Goal: Task Accomplishment & Management: Complete application form

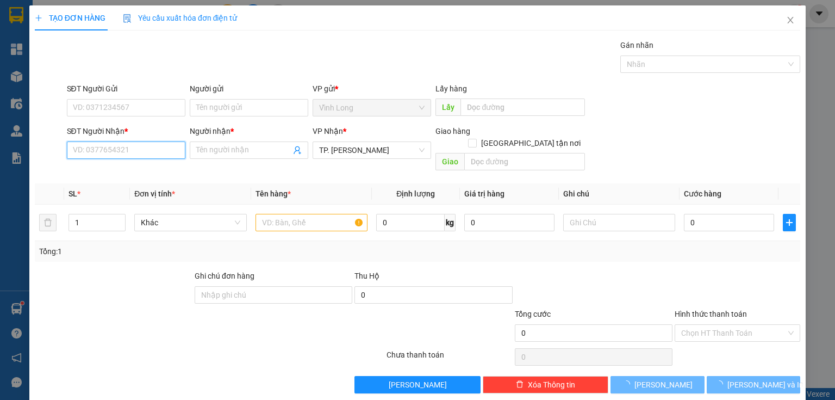
click at [132, 154] on input "SĐT Người Nhận *" at bounding box center [126, 149] width 119 height 17
type input "0903092469"
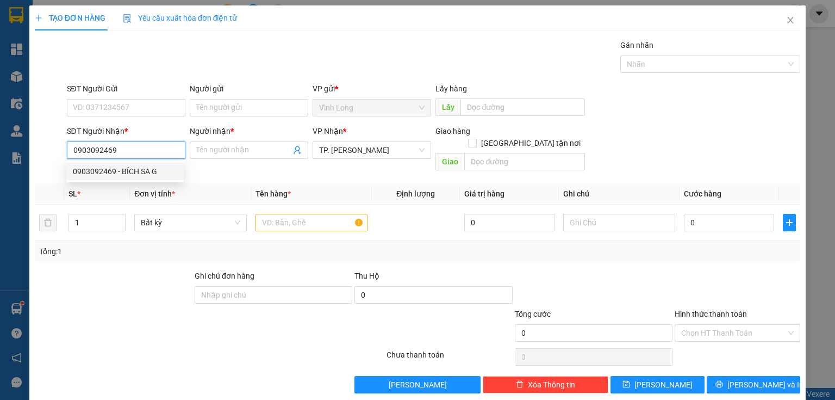
click at [132, 168] on div "0903092469 - BÍCH SA G" at bounding box center [125, 171] width 104 height 12
type input "BÍCH SA G"
checkbox input "true"
type input "[STREET_ADDRESS][PERSON_NAME]"
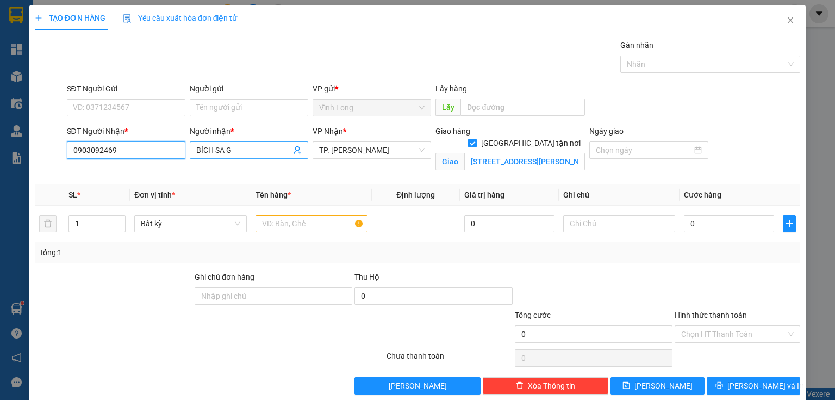
type input "0903092469"
drag, startPoint x: 213, startPoint y: 152, endPoint x: 463, endPoint y: 191, distance: 252.6
click at [433, 186] on div "Transit Pickup Surcharge Ids Transit Deliver Surcharge Ids Transit Deliver Surc…" at bounding box center [417, 216] width 765 height 355
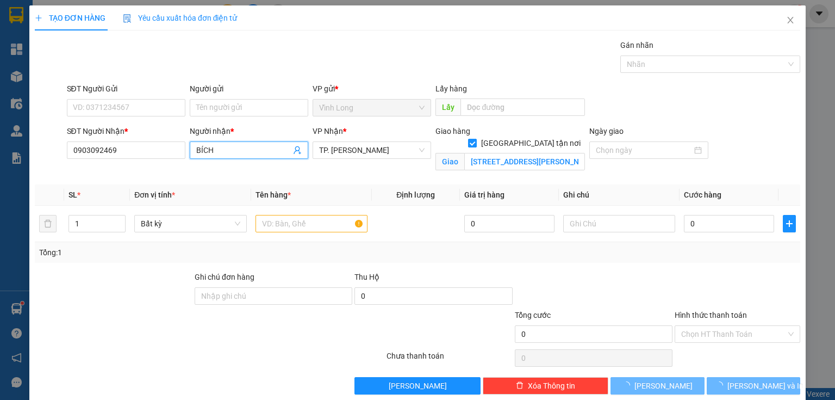
type input "BÍCH"
click at [476, 139] on input "[GEOGRAPHIC_DATA] tận nơi" at bounding box center [472, 143] width 8 height 8
checkbox input "false"
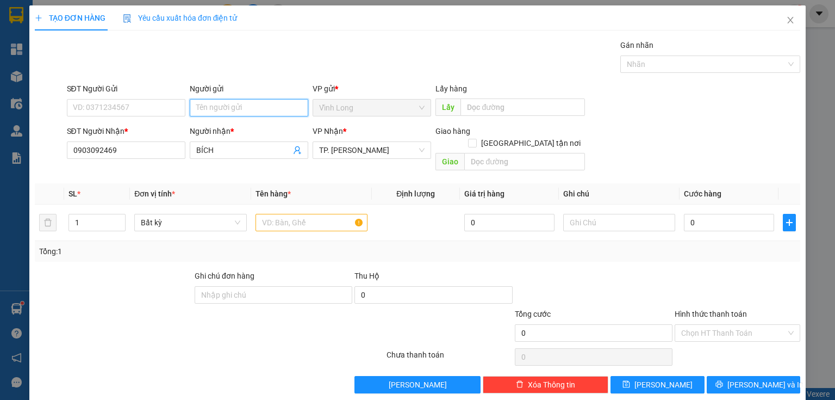
click at [241, 114] on input "Người gửi" at bounding box center [249, 107] width 119 height 17
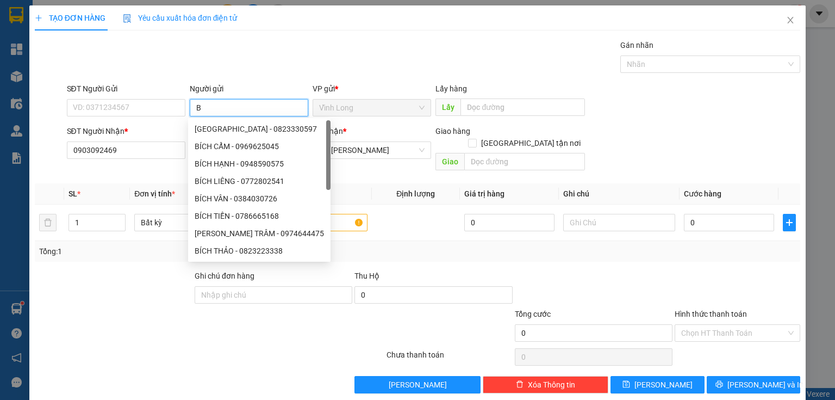
type input "BÁ"
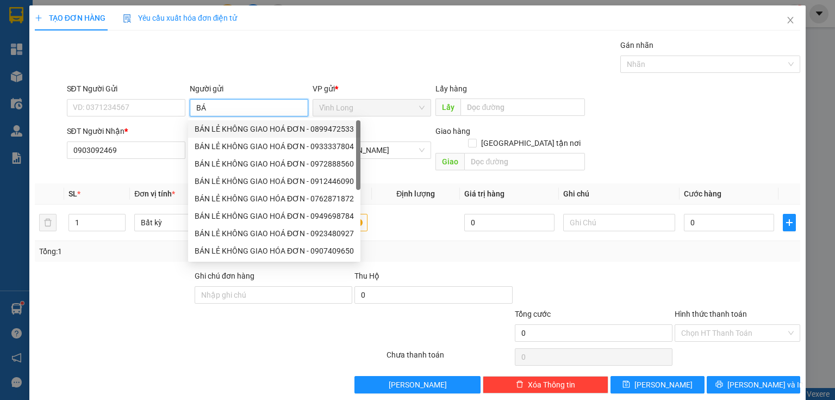
click at [224, 127] on div "BÁN LẺ KHÔNG GIAO HOÁ ĐƠN - 0899472533" at bounding box center [274, 129] width 159 height 12
type input "0899472533"
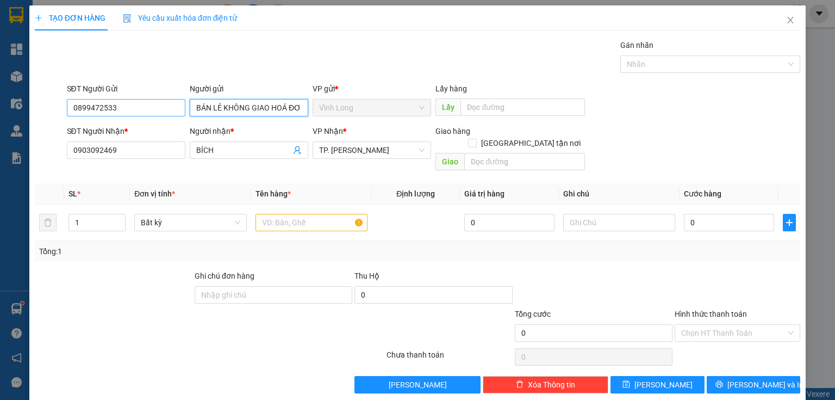
type input "BÁN LẺ KHÔNG GIAO HOÁ ĐƠN"
drag, startPoint x: 146, startPoint y: 109, endPoint x: 0, endPoint y: 132, distance: 147.9
click at [0, 132] on div "TẠO ĐƠN HÀNG Yêu cầu xuất hóa đơn điện tử Transit Pickup Surcharge Ids Transit …" at bounding box center [417, 200] width 835 height 400
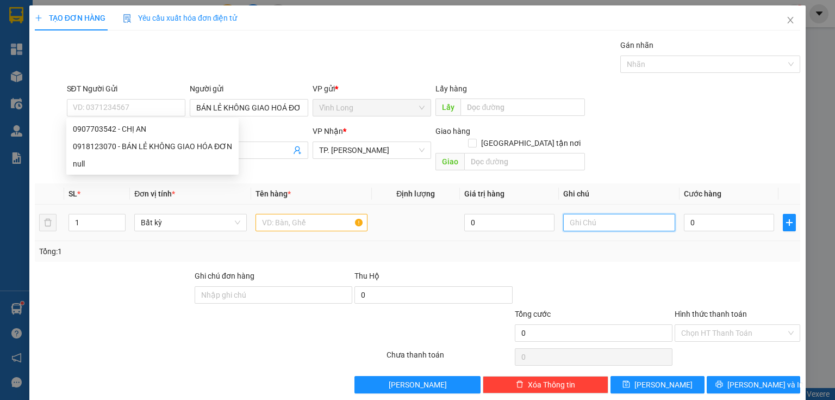
click at [597, 214] on input "text" at bounding box center [619, 222] width 112 height 17
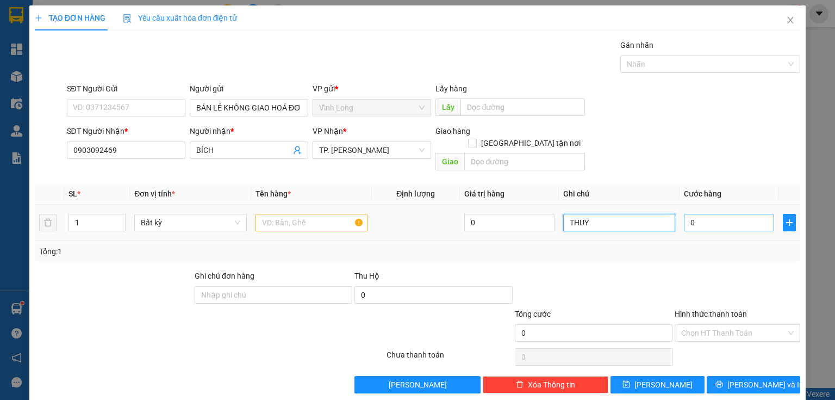
type input "THUY"
click at [715, 214] on input "0" at bounding box center [729, 222] width 90 height 17
type input "3"
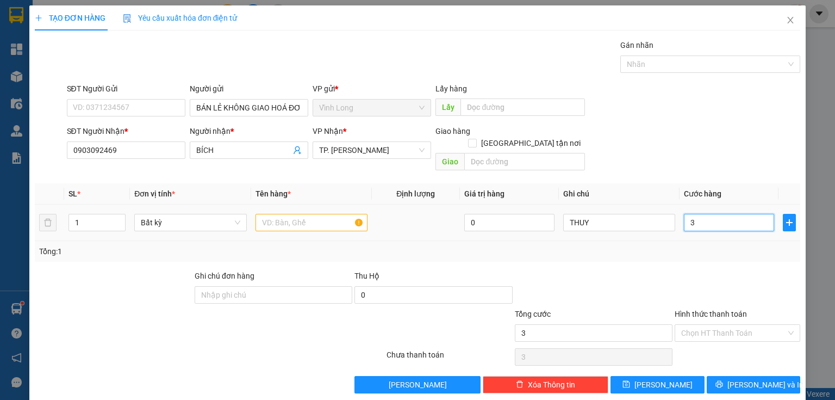
type input "30"
type input "30.000"
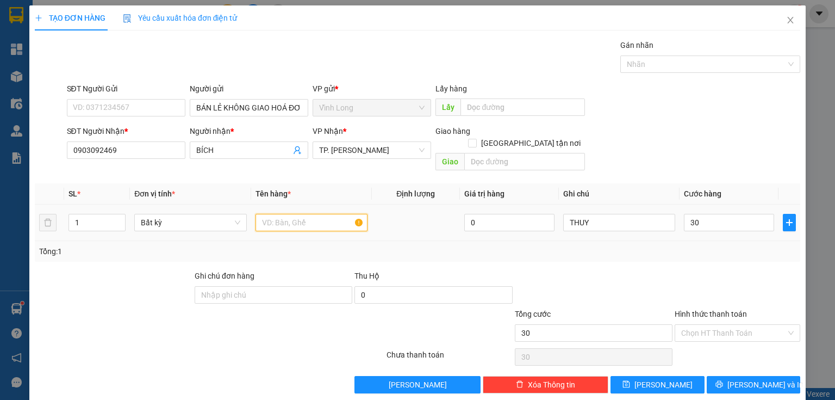
type input "30.000"
click at [330, 217] on input "text" at bounding box center [311, 222] width 112 height 17
type input "GÓI XANH"
click at [700, 325] on input "Hình thức thanh toán" at bounding box center [733, 333] width 105 height 16
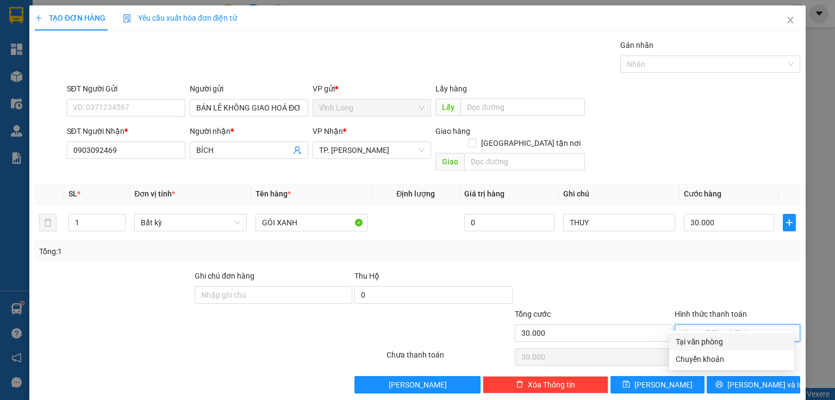
click at [715, 340] on div "Tại văn phòng" at bounding box center [732, 341] width 112 height 12
type input "0"
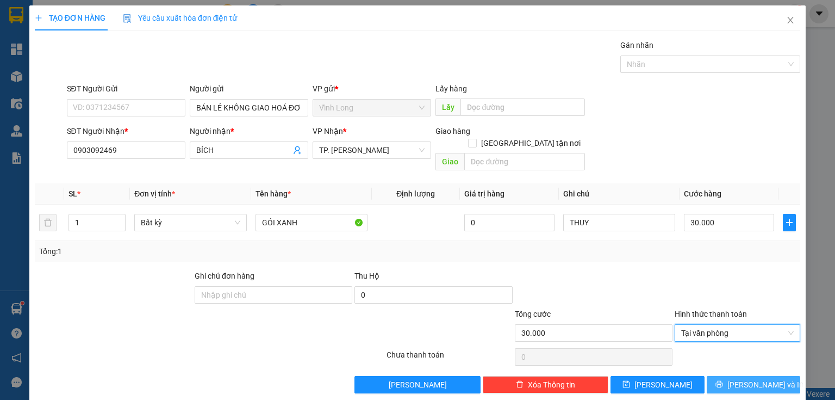
click at [744, 378] on span "[PERSON_NAME] và In" at bounding box center [765, 384] width 76 height 12
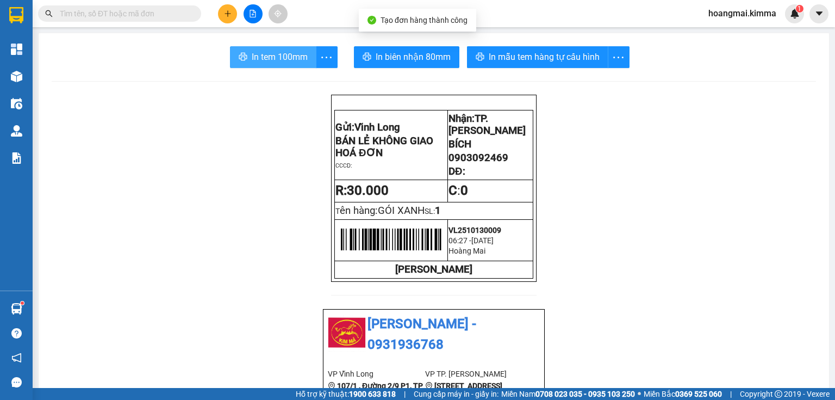
click at [268, 56] on span "In tem 100mm" at bounding box center [280, 57] width 56 height 14
